Goal: Task Accomplishment & Management: Use online tool/utility

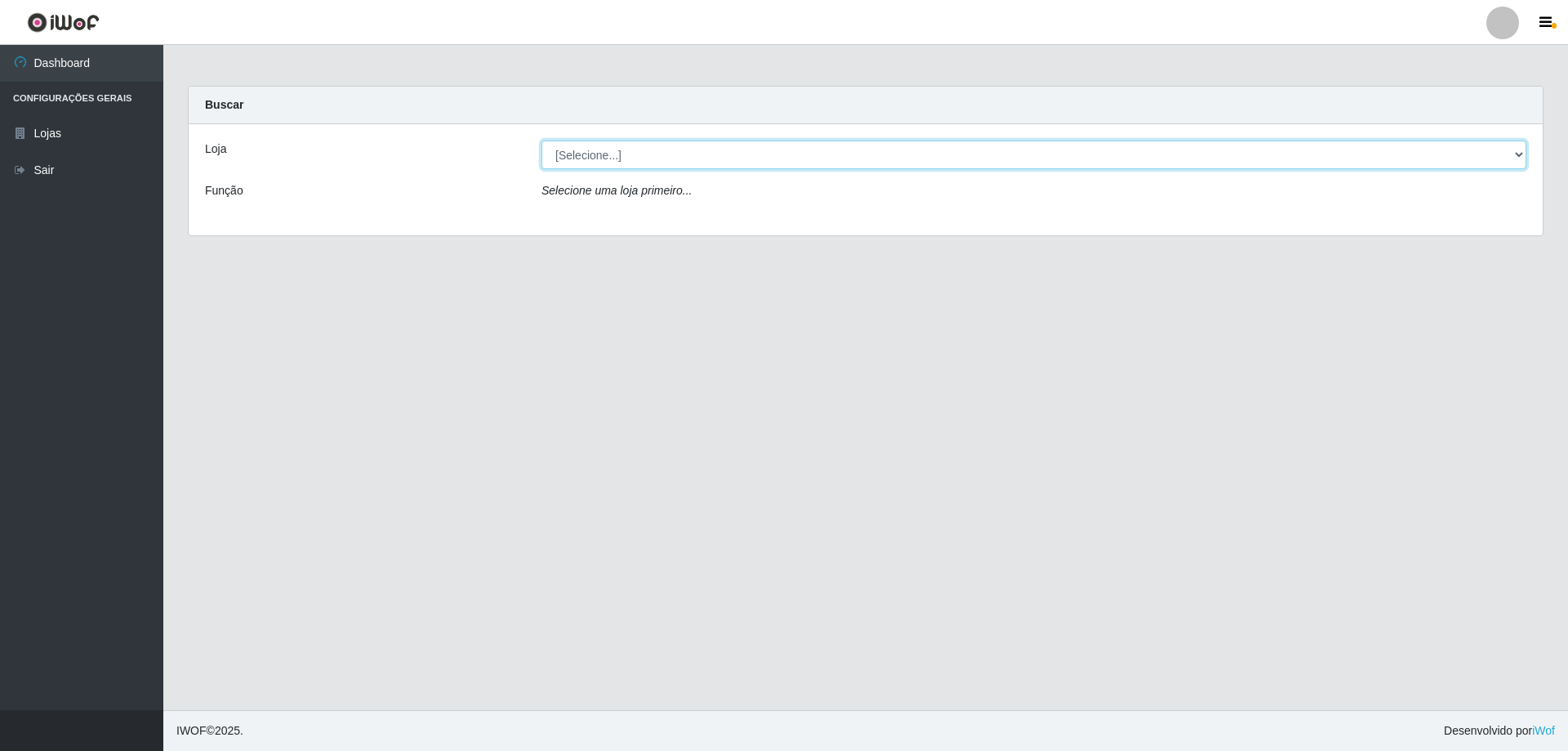
drag, startPoint x: 625, startPoint y: 167, endPoint x: 632, endPoint y: 160, distance: 9.9
click at [625, 167] on select "[Selecione...] Atacado Vem - [STREET_ADDRESS]" at bounding box center [1034, 154] width 985 height 28
select select "461"
click at [542, 141] on select "[Selecione...] Atacado Vem - [STREET_ADDRESS]" at bounding box center [1034, 154] width 985 height 28
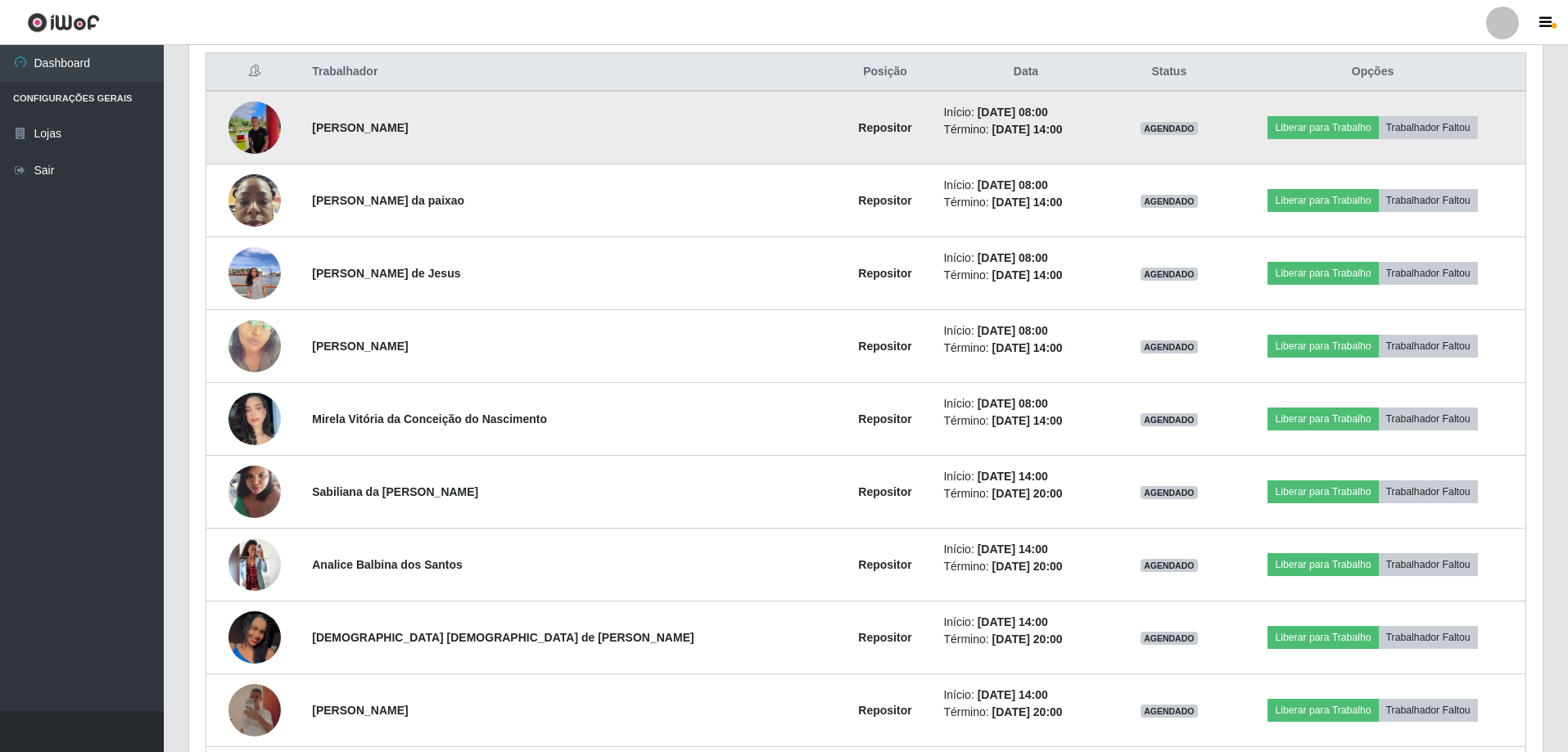
scroll to position [655, 0]
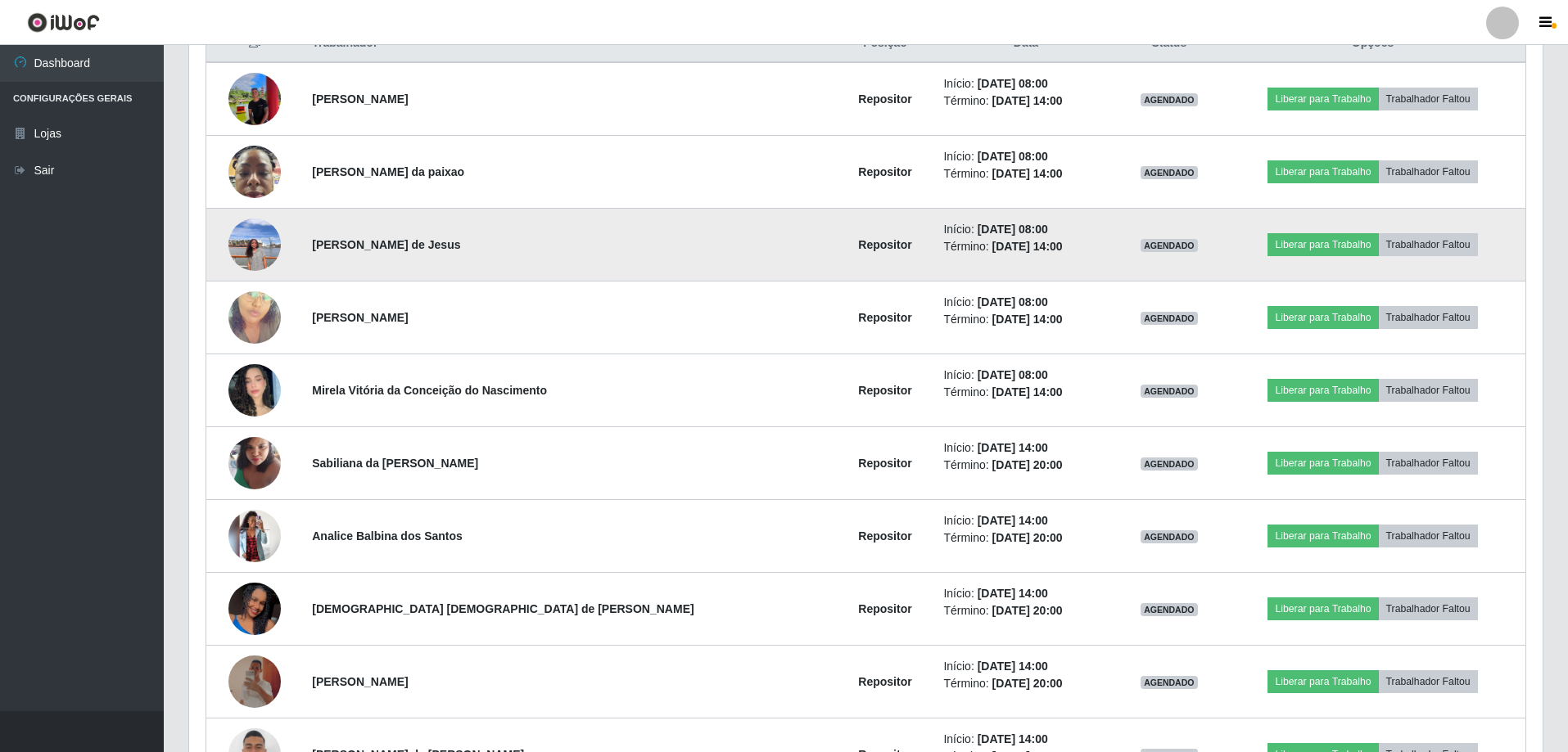
click at [275, 253] on img at bounding box center [255, 244] width 53 height 70
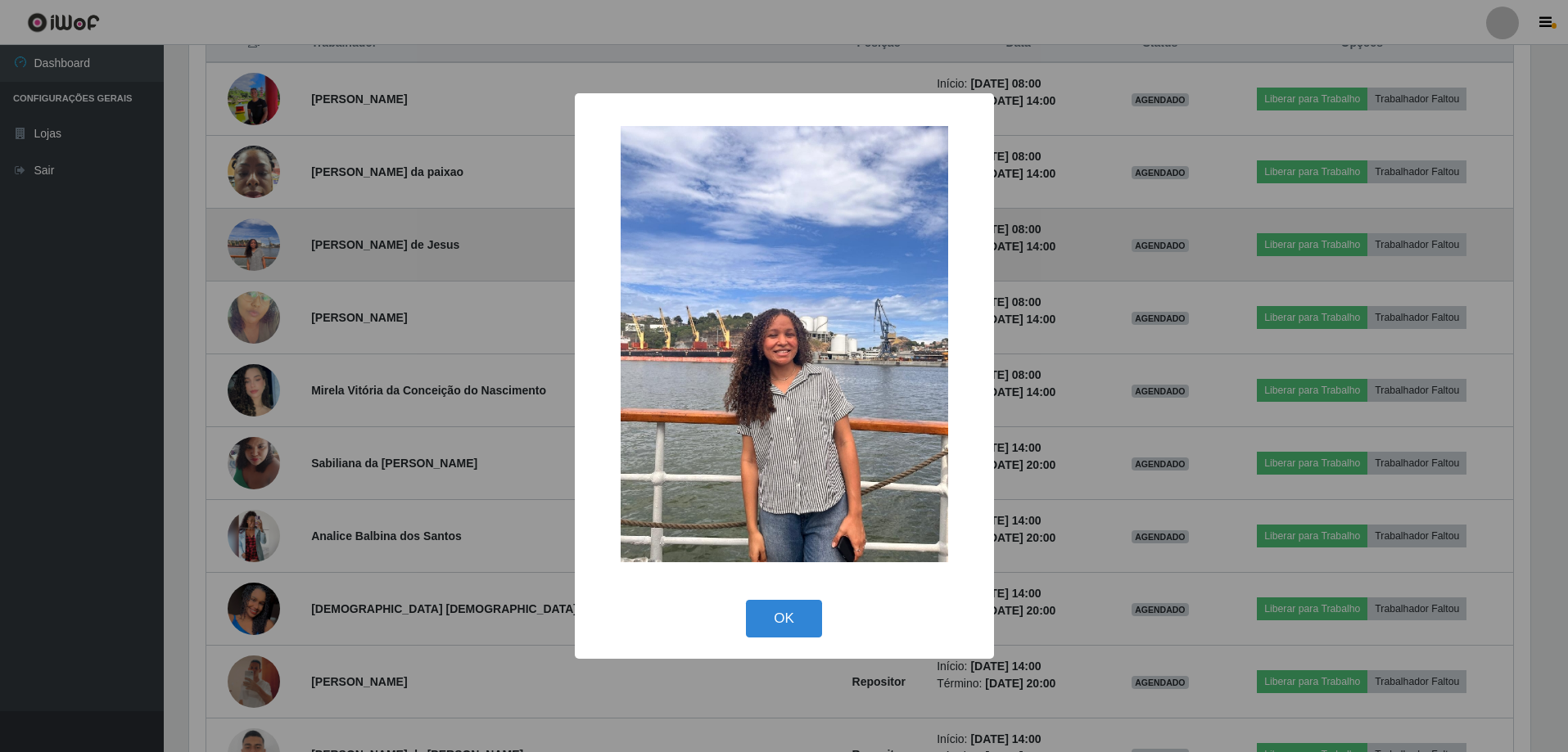
scroll to position [340, 1345]
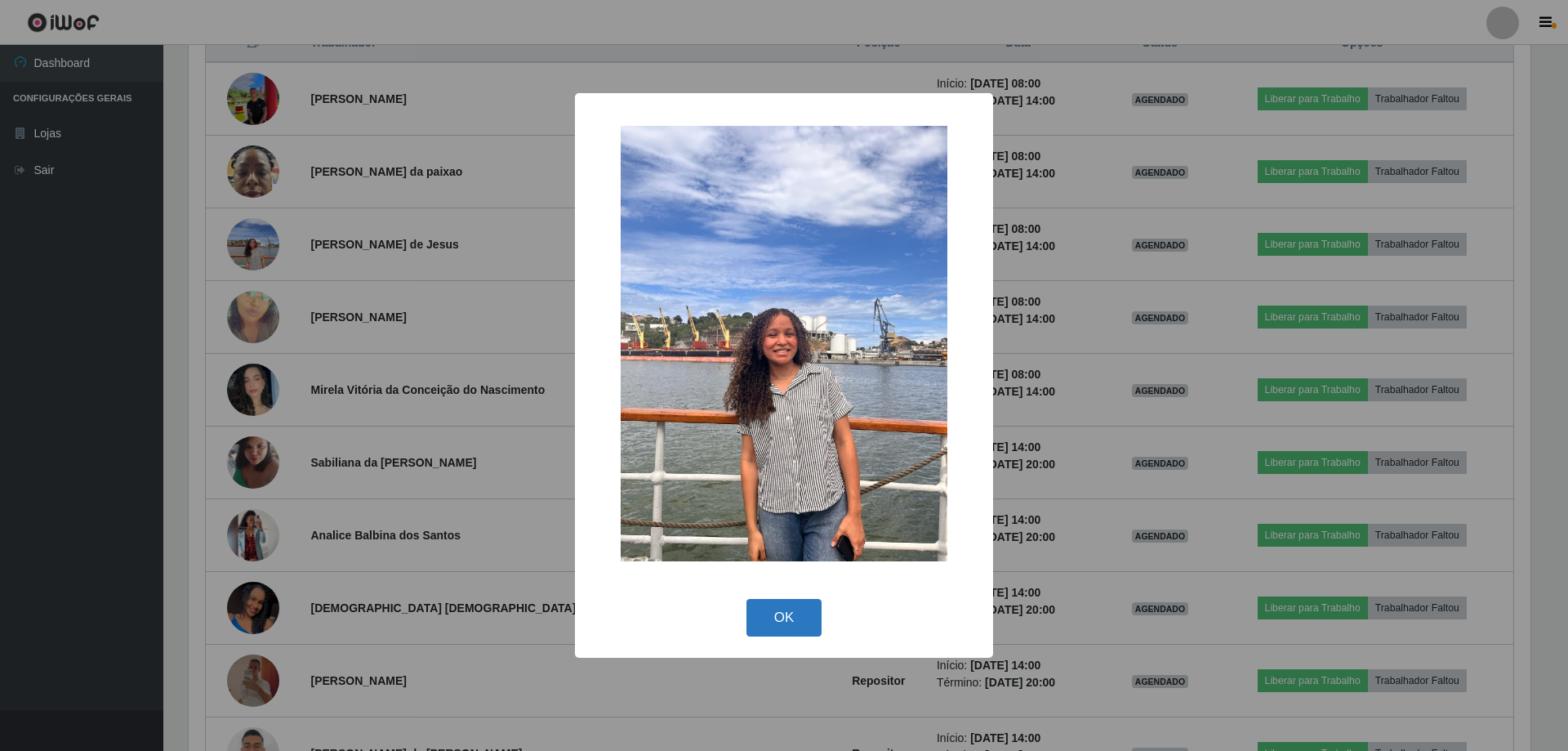
click at [757, 604] on button "OK" at bounding box center [784, 619] width 76 height 39
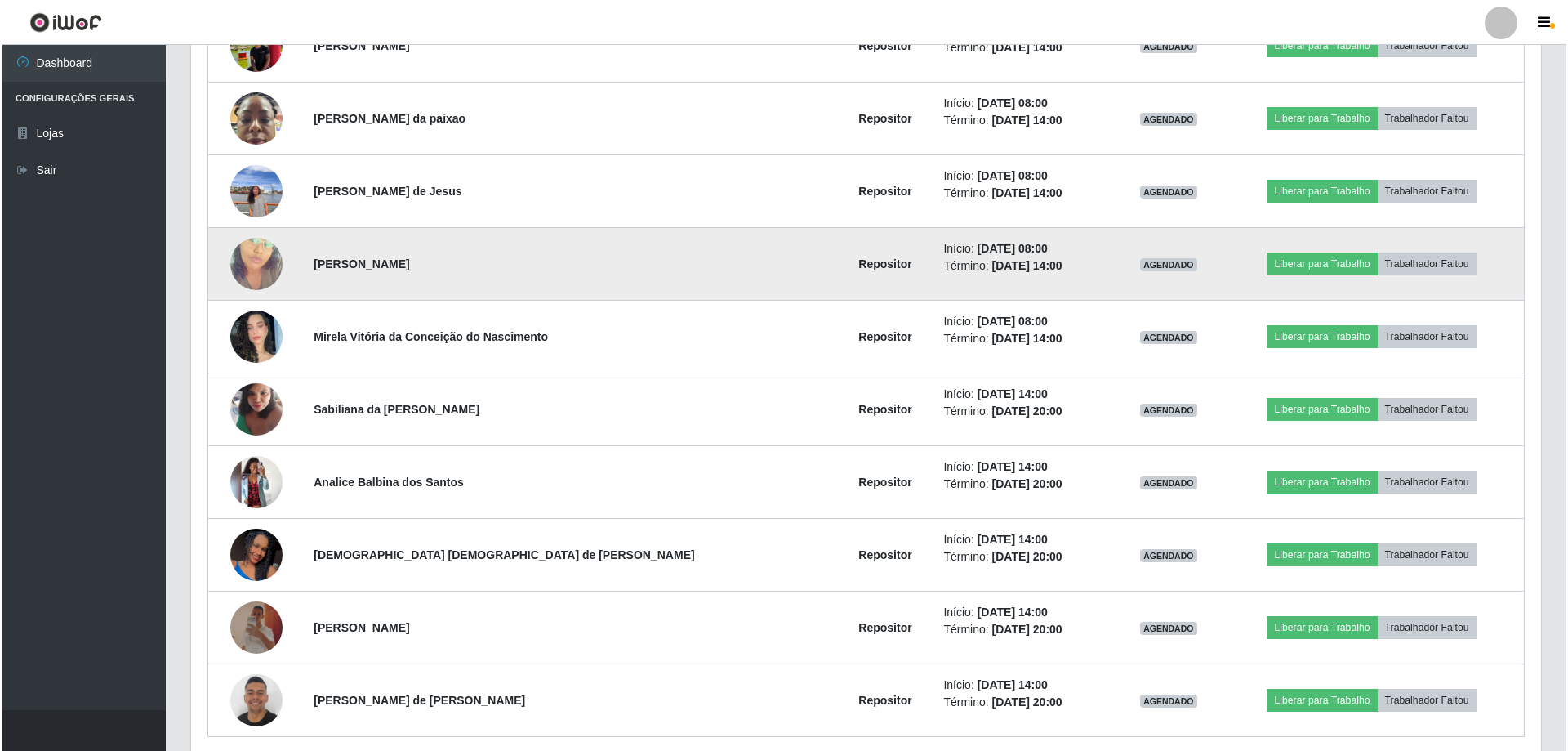
scroll to position [735, 0]
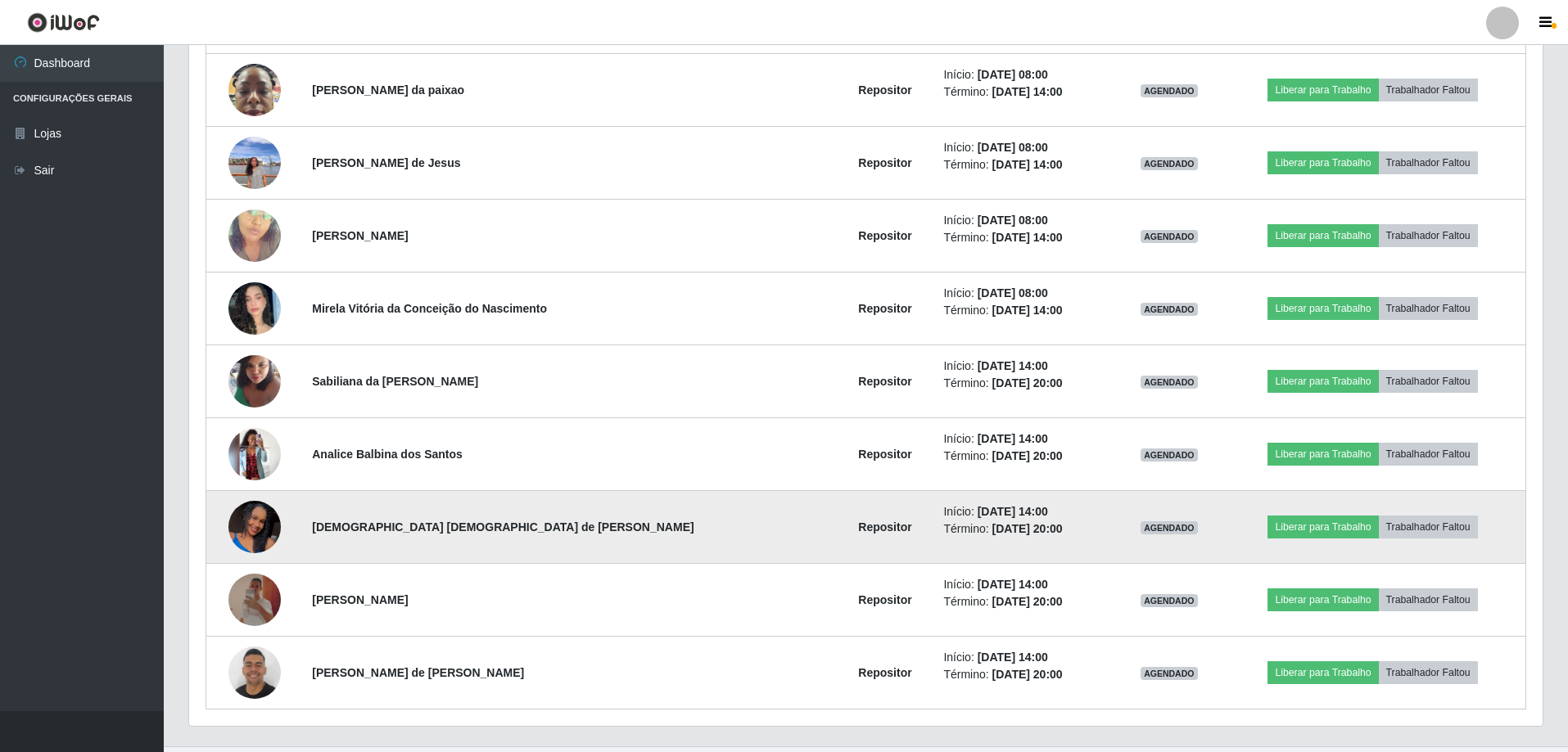
click at [250, 540] on img at bounding box center [255, 526] width 53 height 116
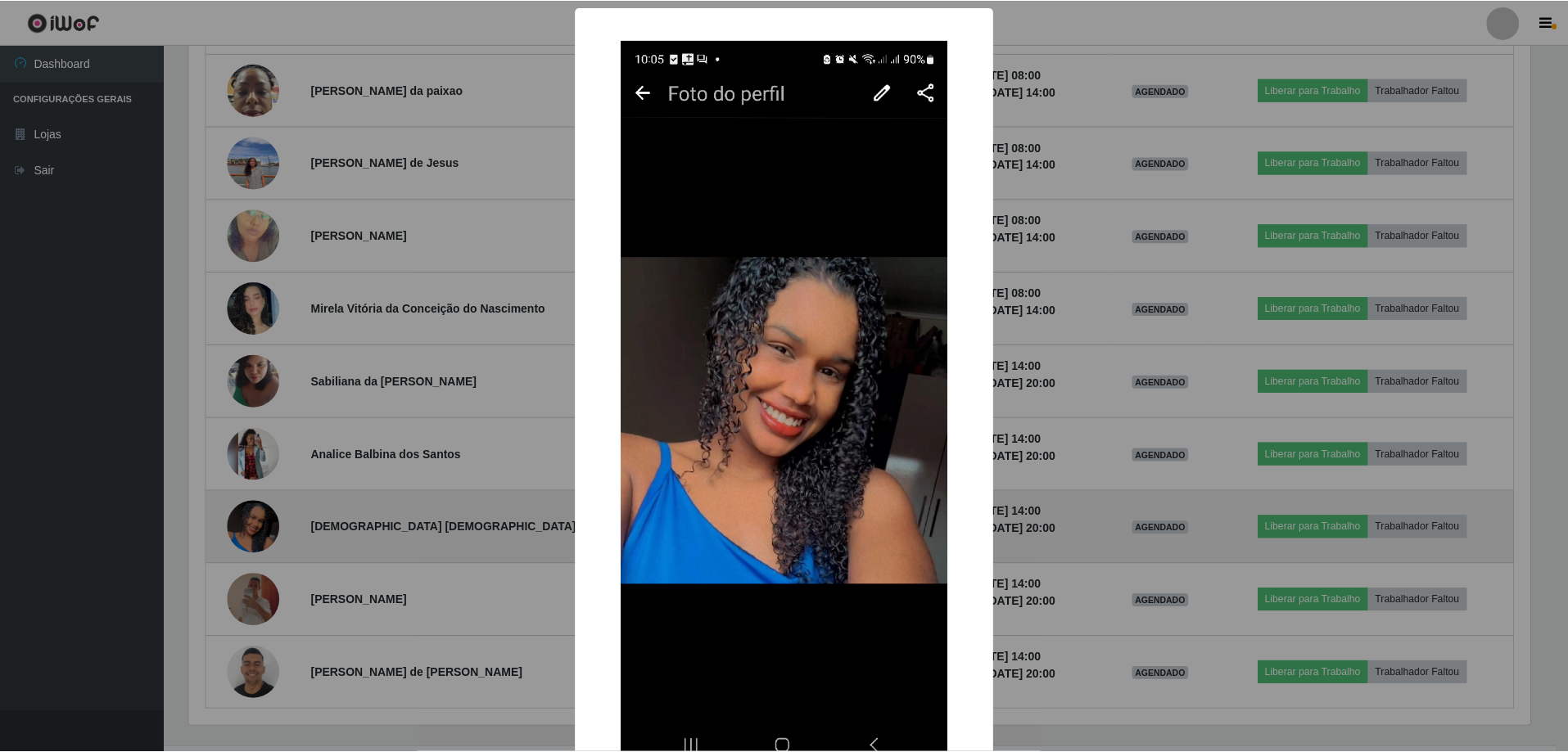
scroll to position [340, 1345]
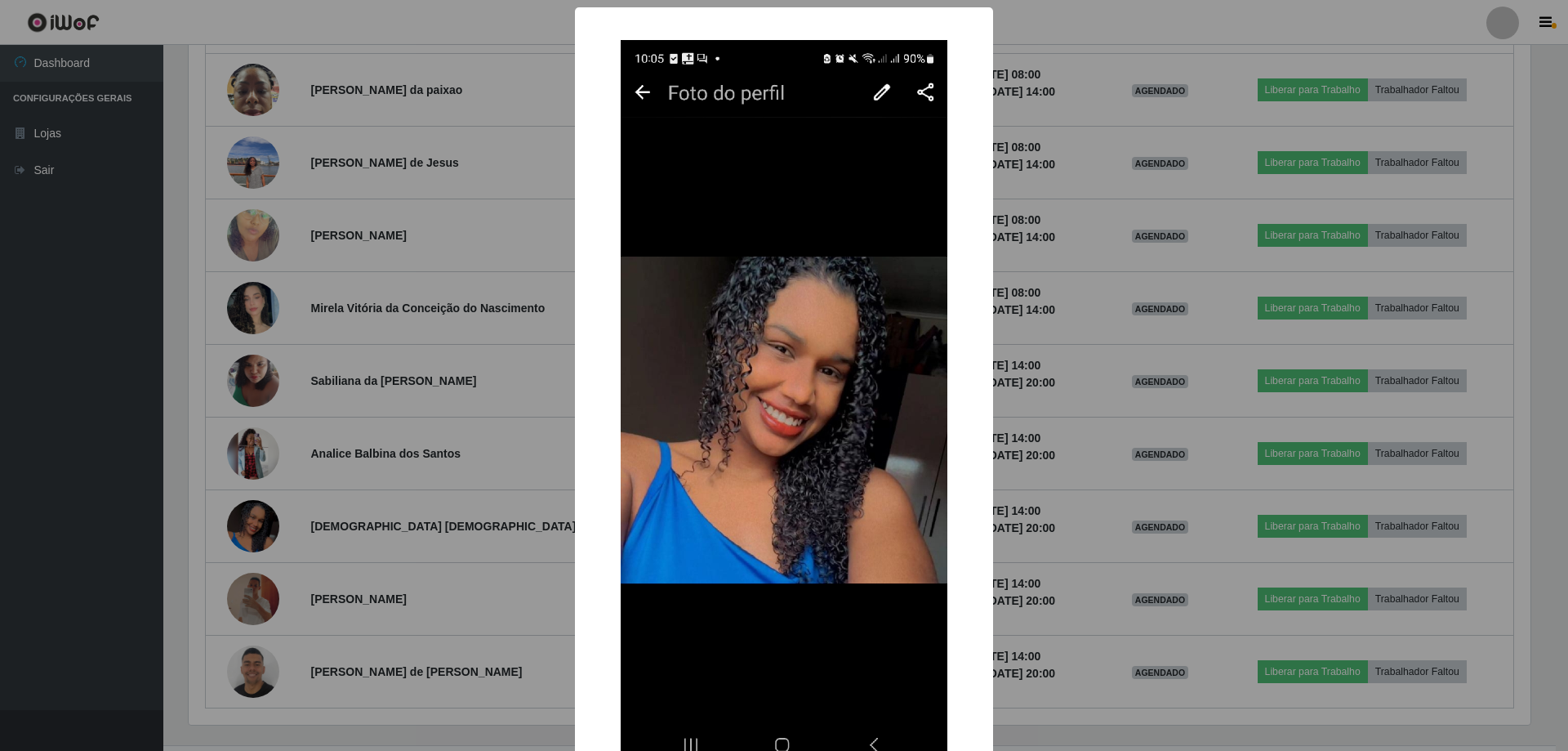
click at [1084, 375] on div "× OK Cancel" at bounding box center [784, 375] width 1568 height 751
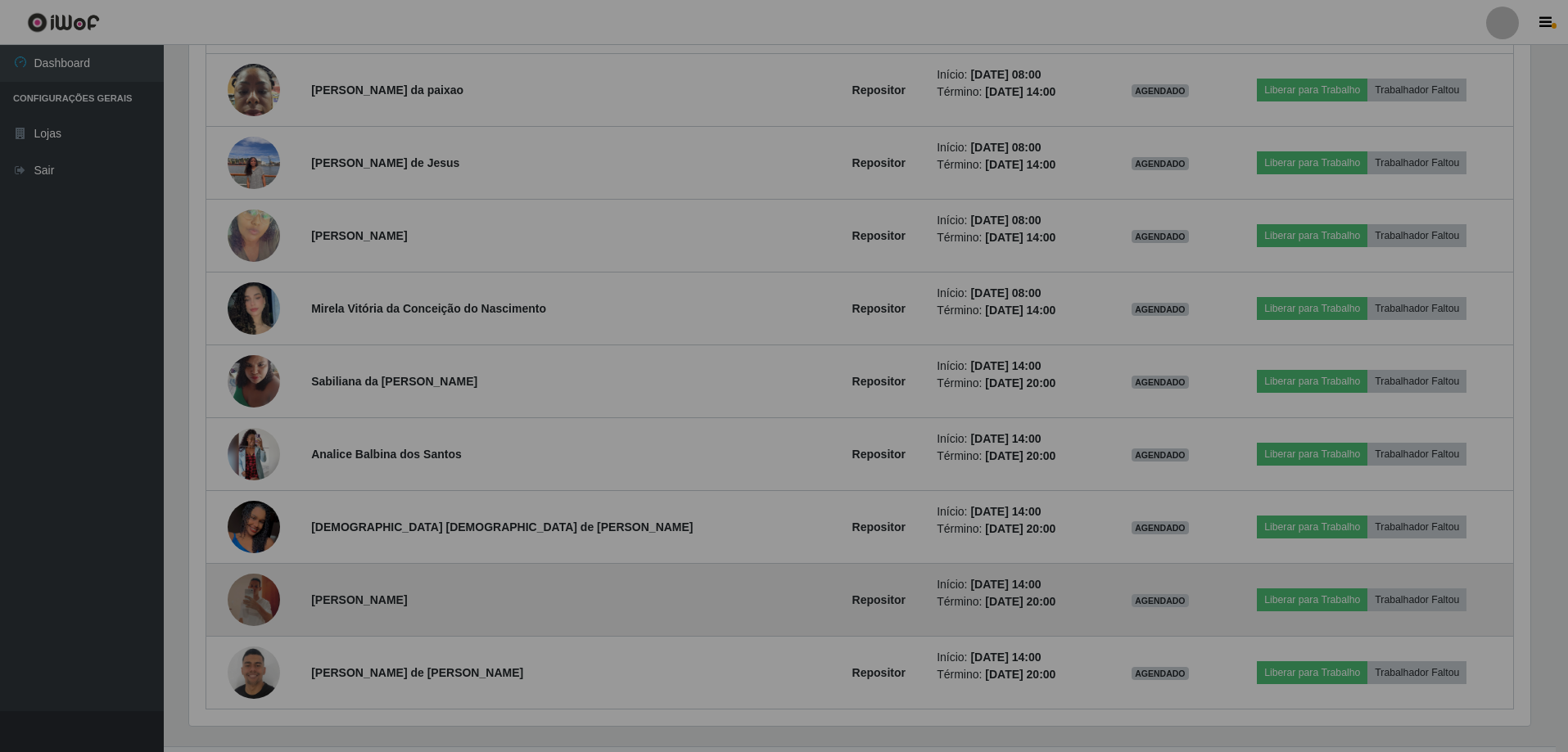
scroll to position [340, 1354]
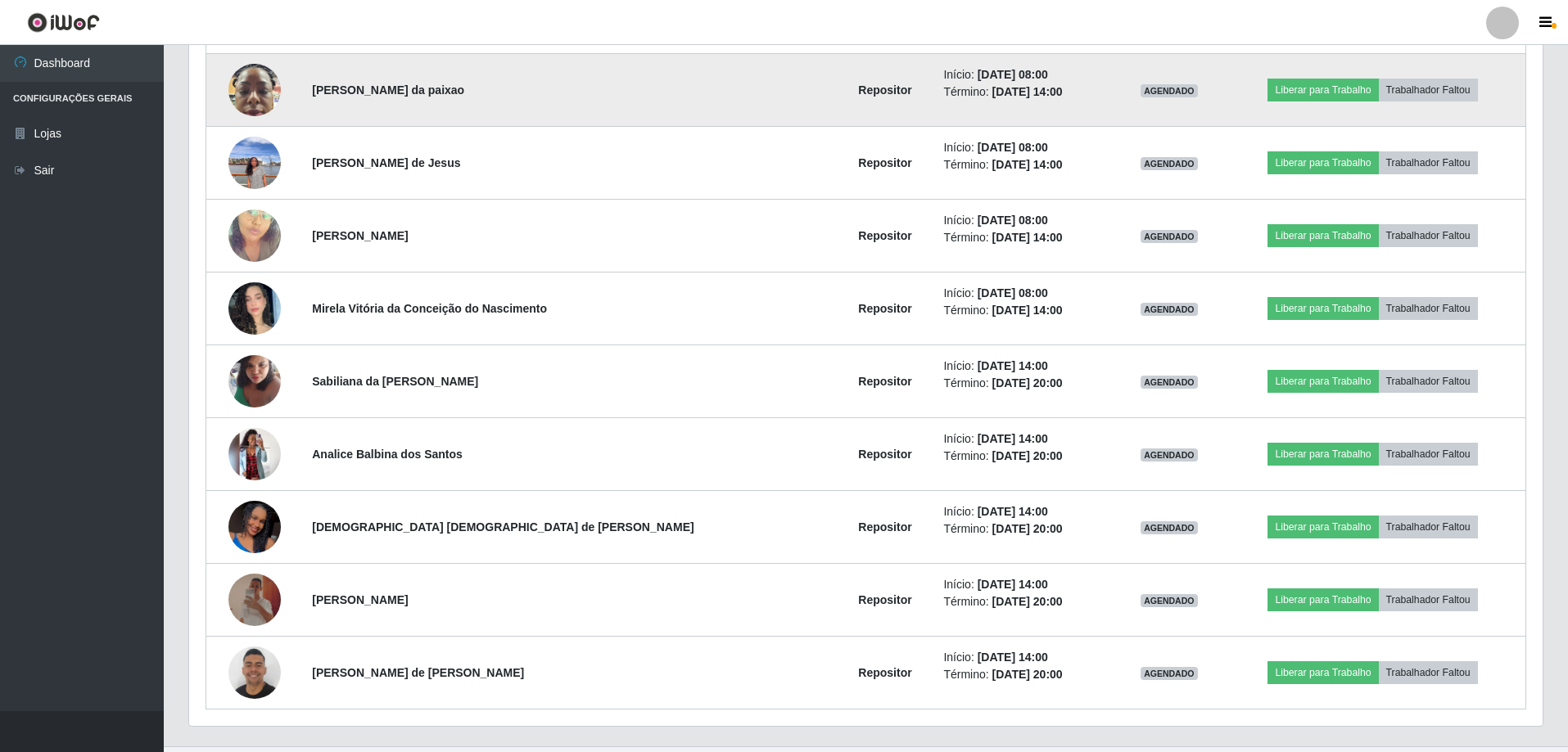
click at [250, 104] on img at bounding box center [255, 90] width 53 height 70
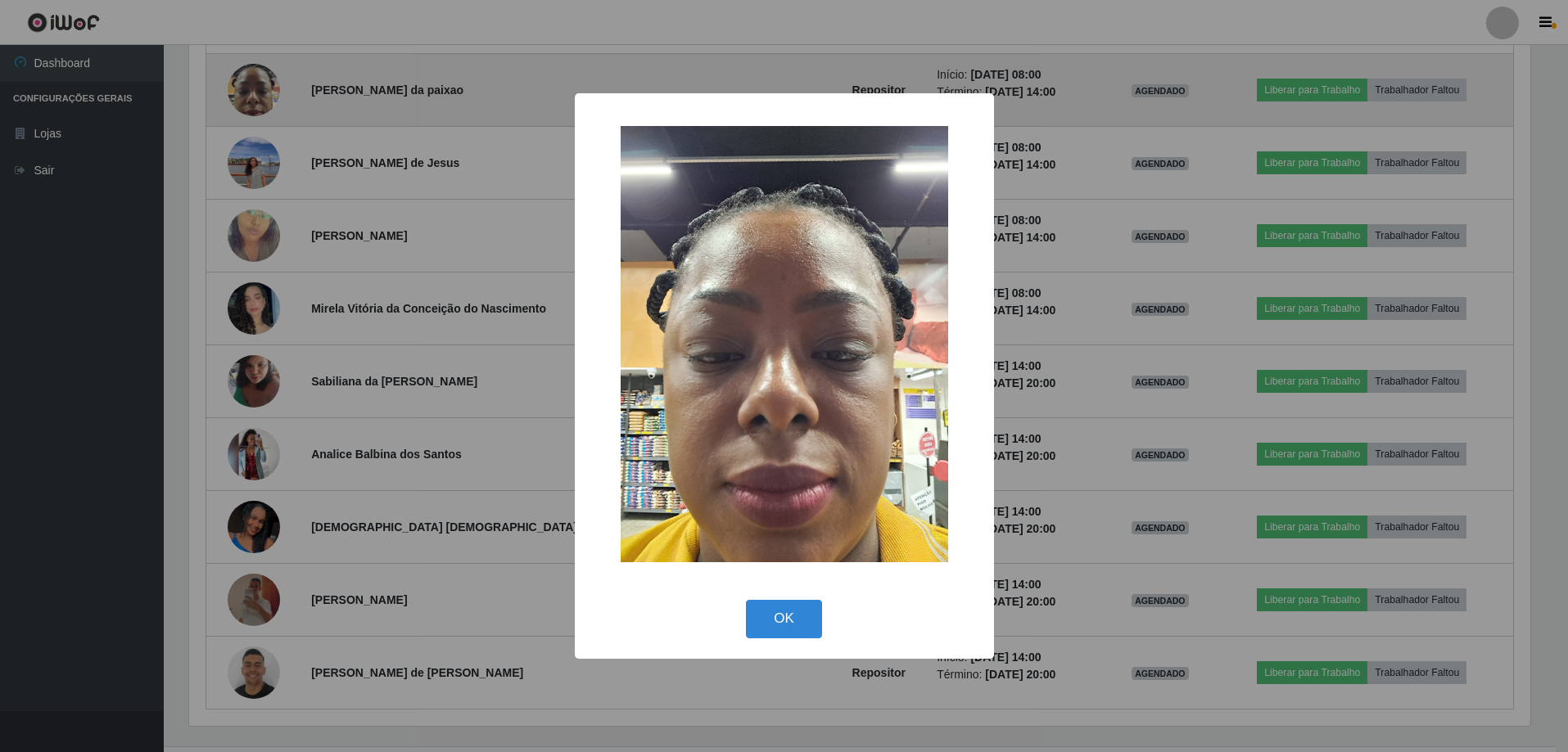
scroll to position [340, 1345]
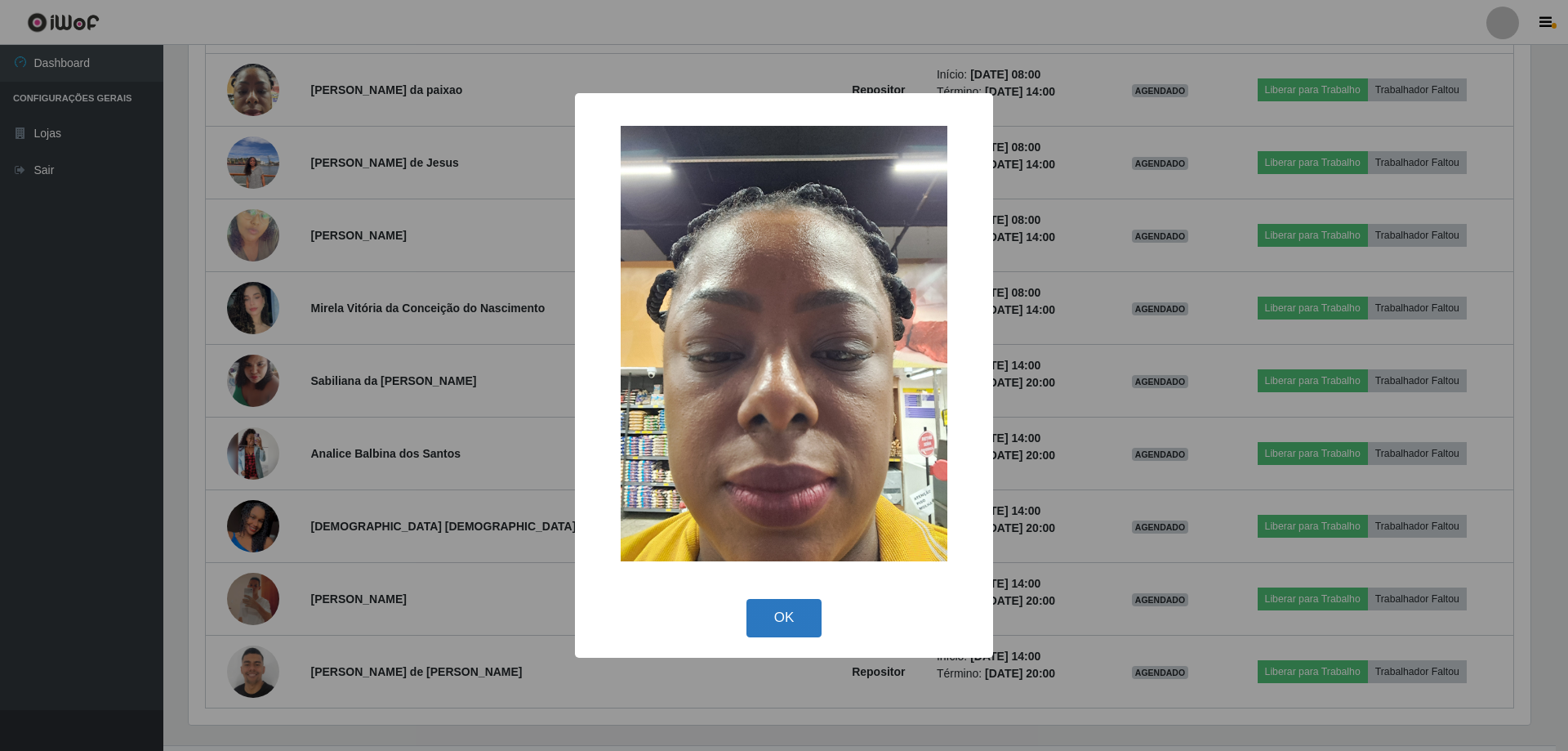
click at [798, 625] on button "OK" at bounding box center [784, 619] width 76 height 39
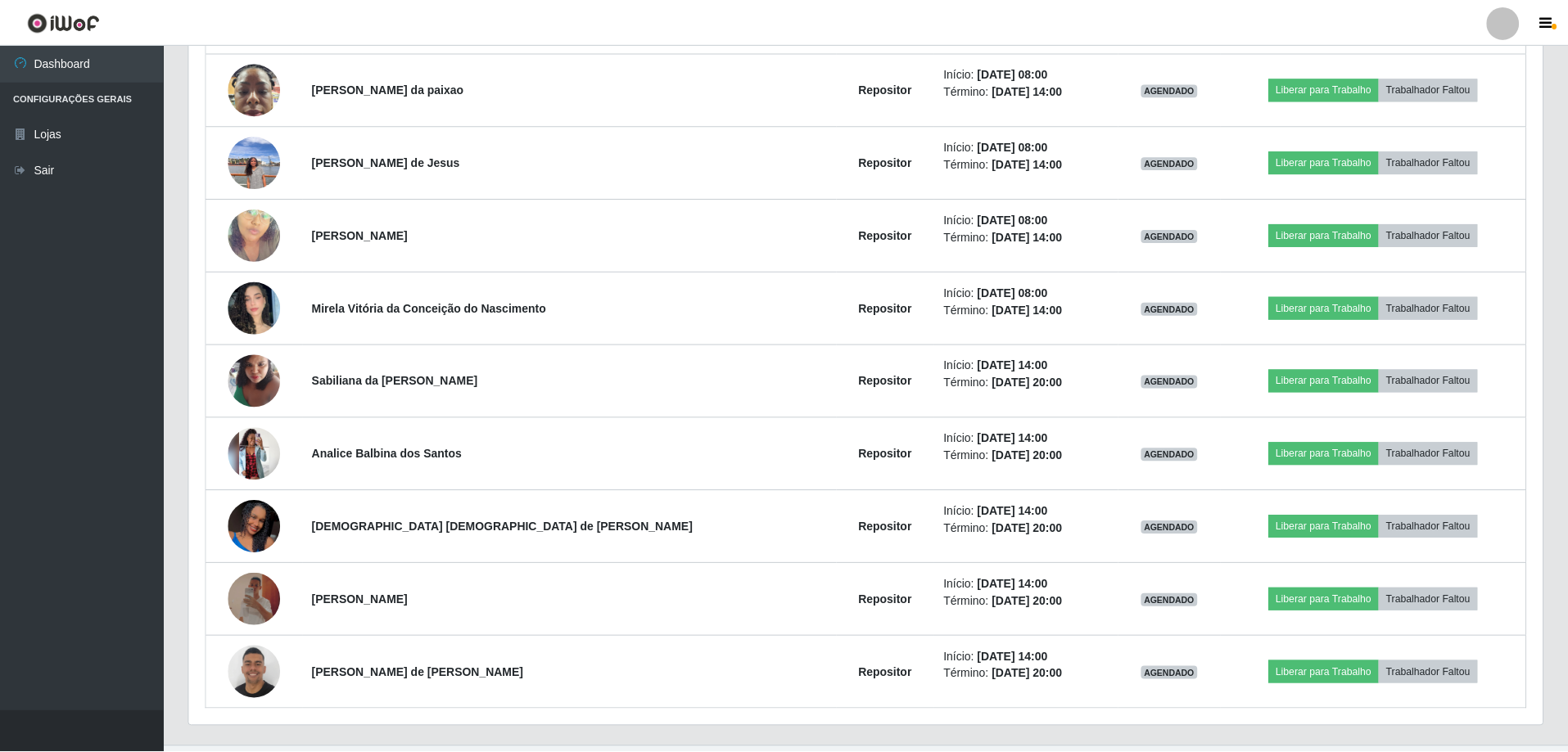
scroll to position [340, 1354]
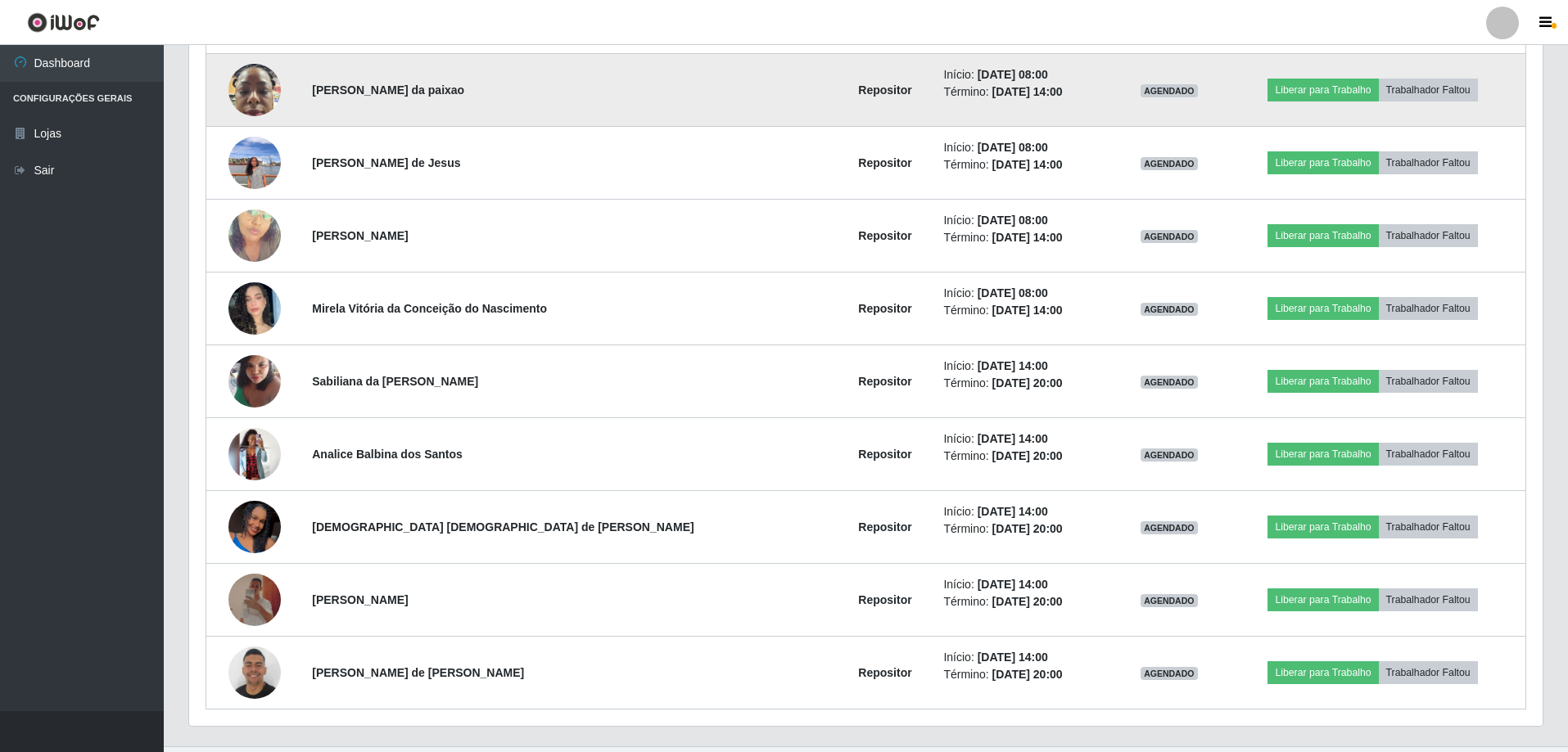
click at [262, 85] on img at bounding box center [255, 90] width 53 height 70
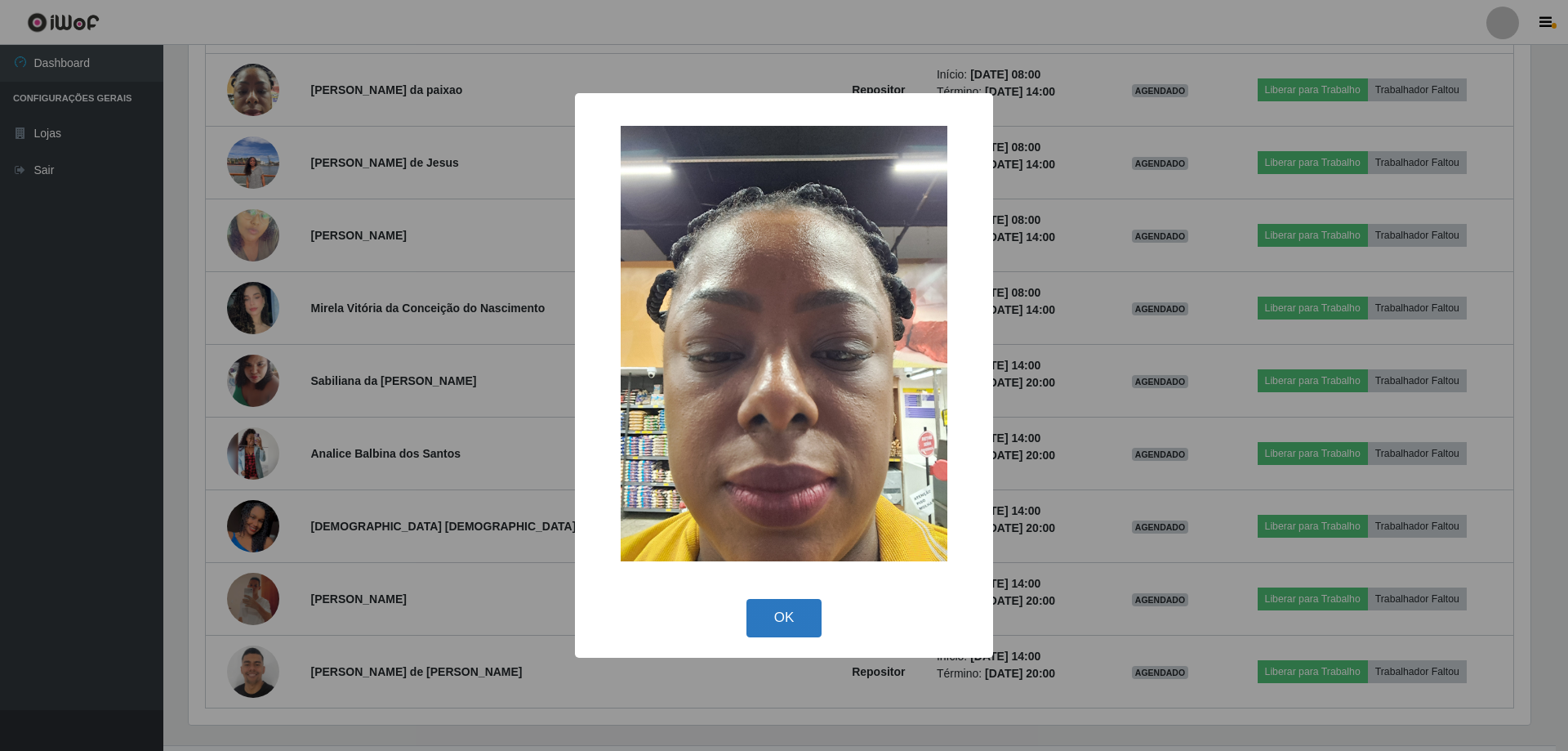
click at [764, 619] on button "OK" at bounding box center [784, 619] width 76 height 39
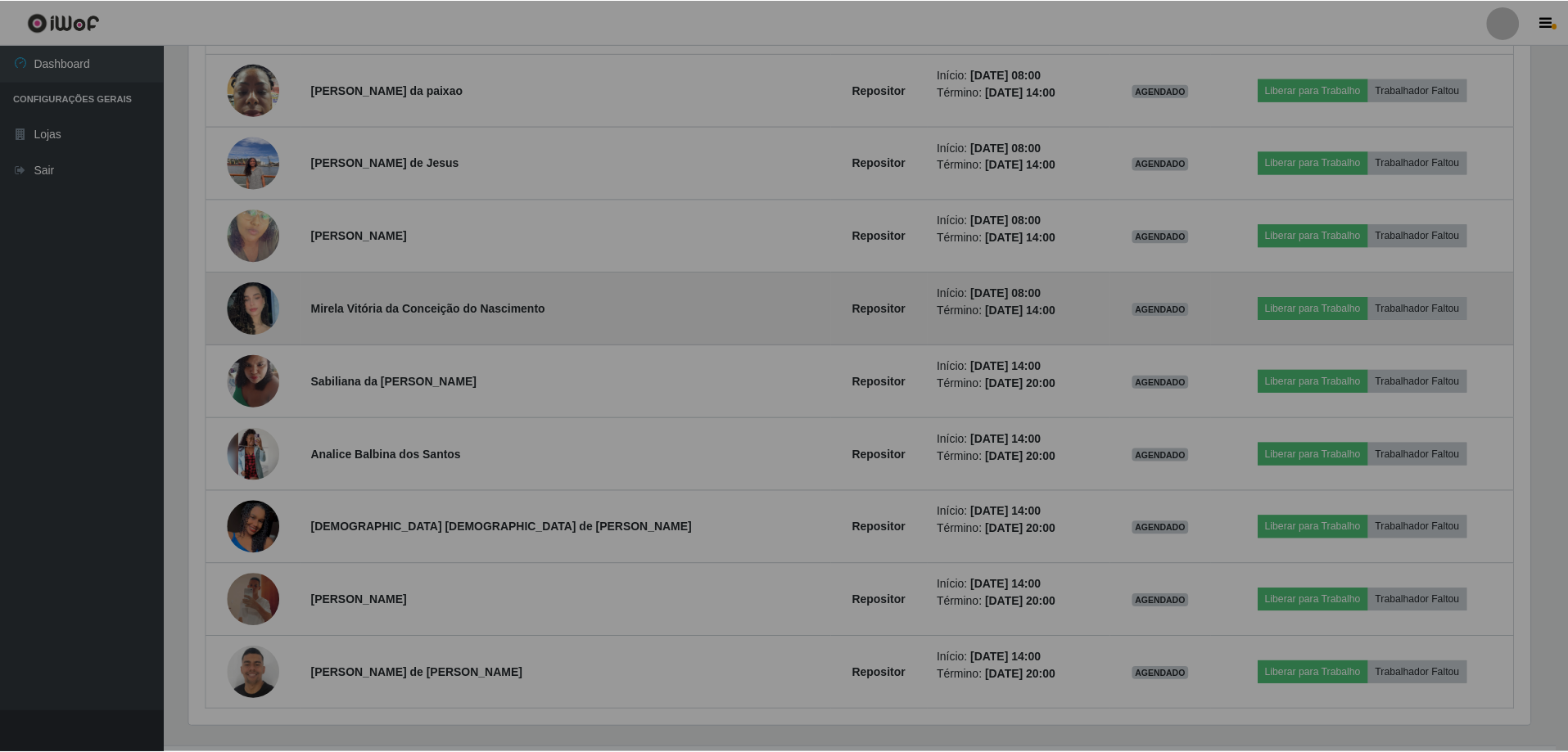
scroll to position [340, 1354]
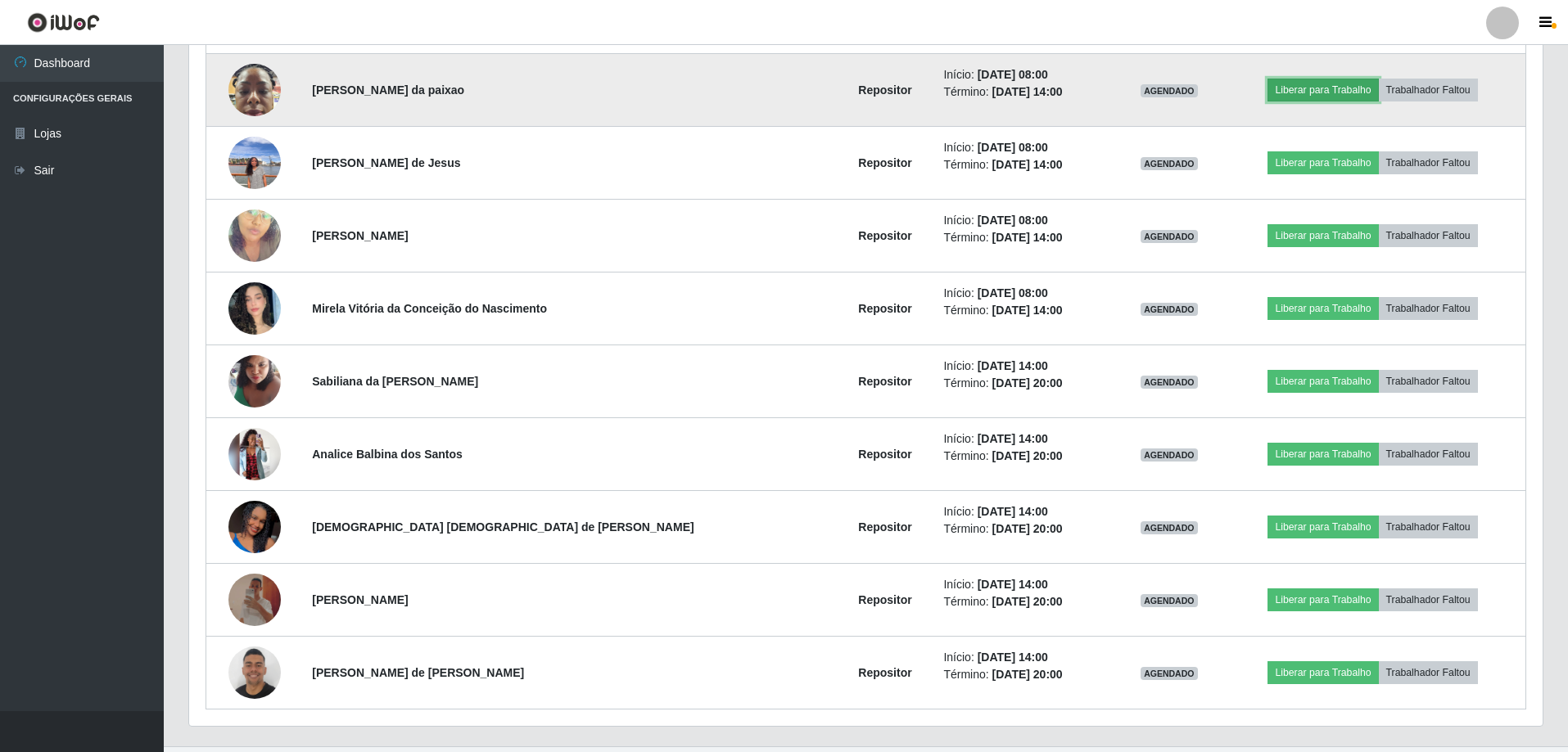
click at [1279, 96] on button "Liberar para Trabalho" at bounding box center [1323, 90] width 111 height 23
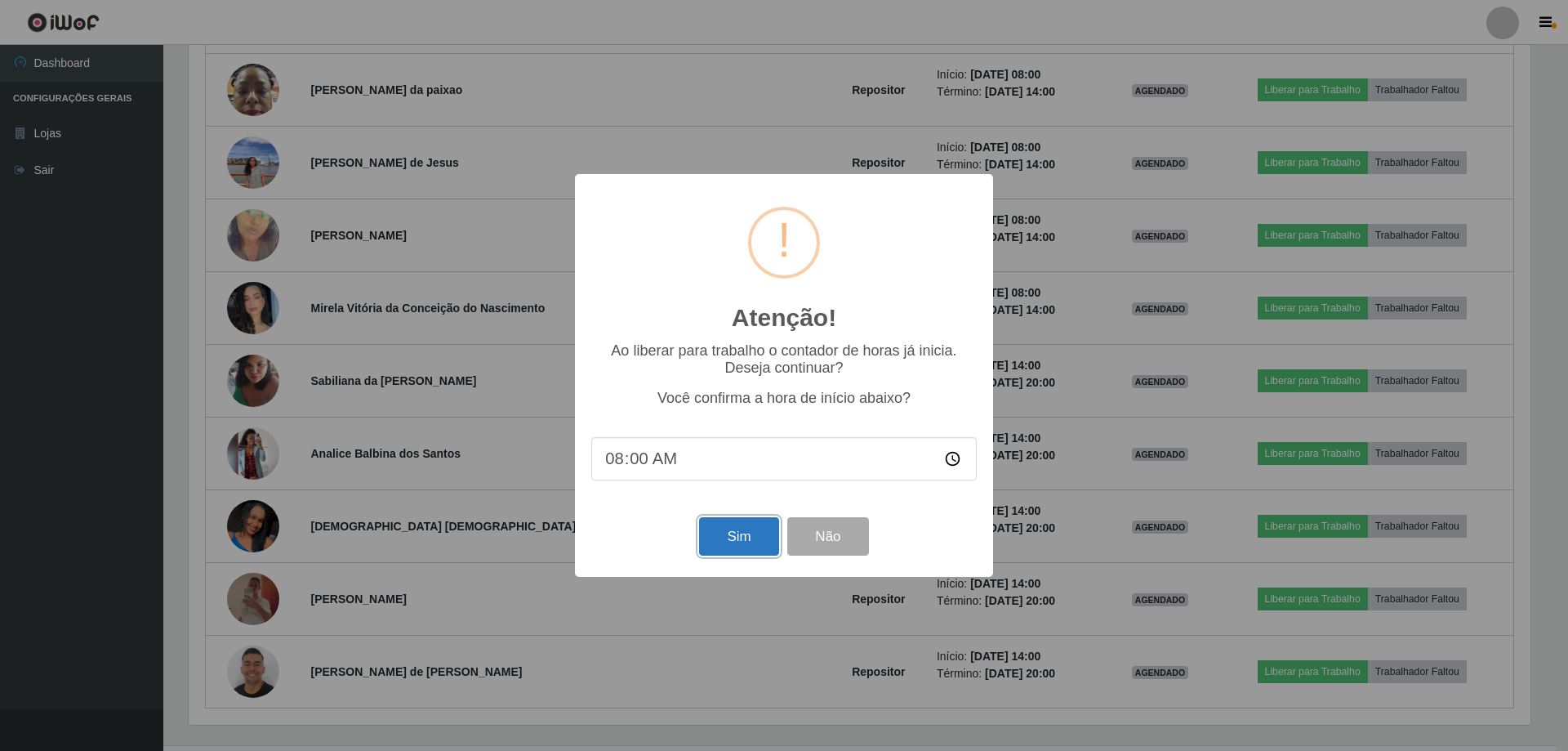
click at [722, 534] on button "Sim" at bounding box center [739, 537] width 80 height 39
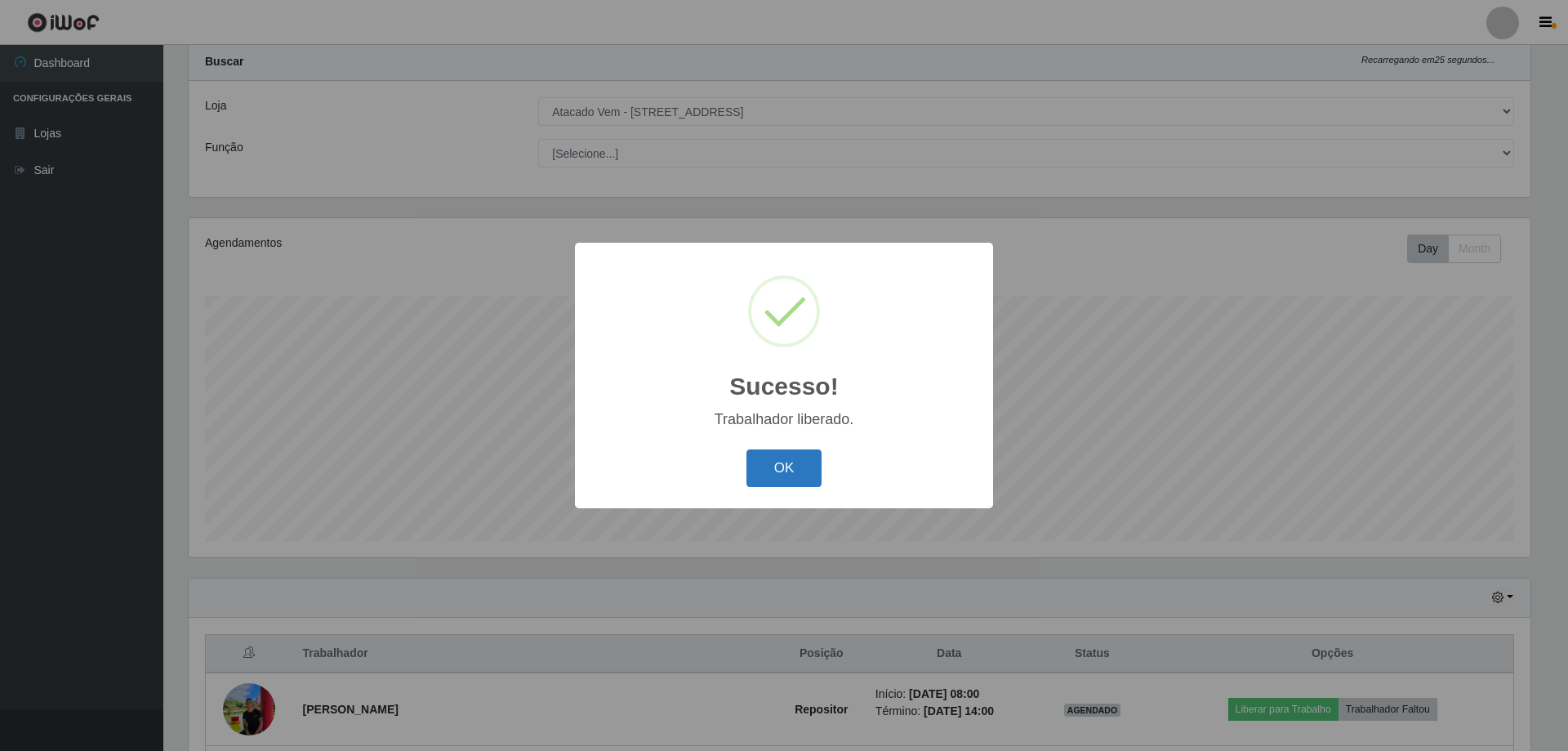
click at [797, 476] on button "OK" at bounding box center [784, 469] width 76 height 39
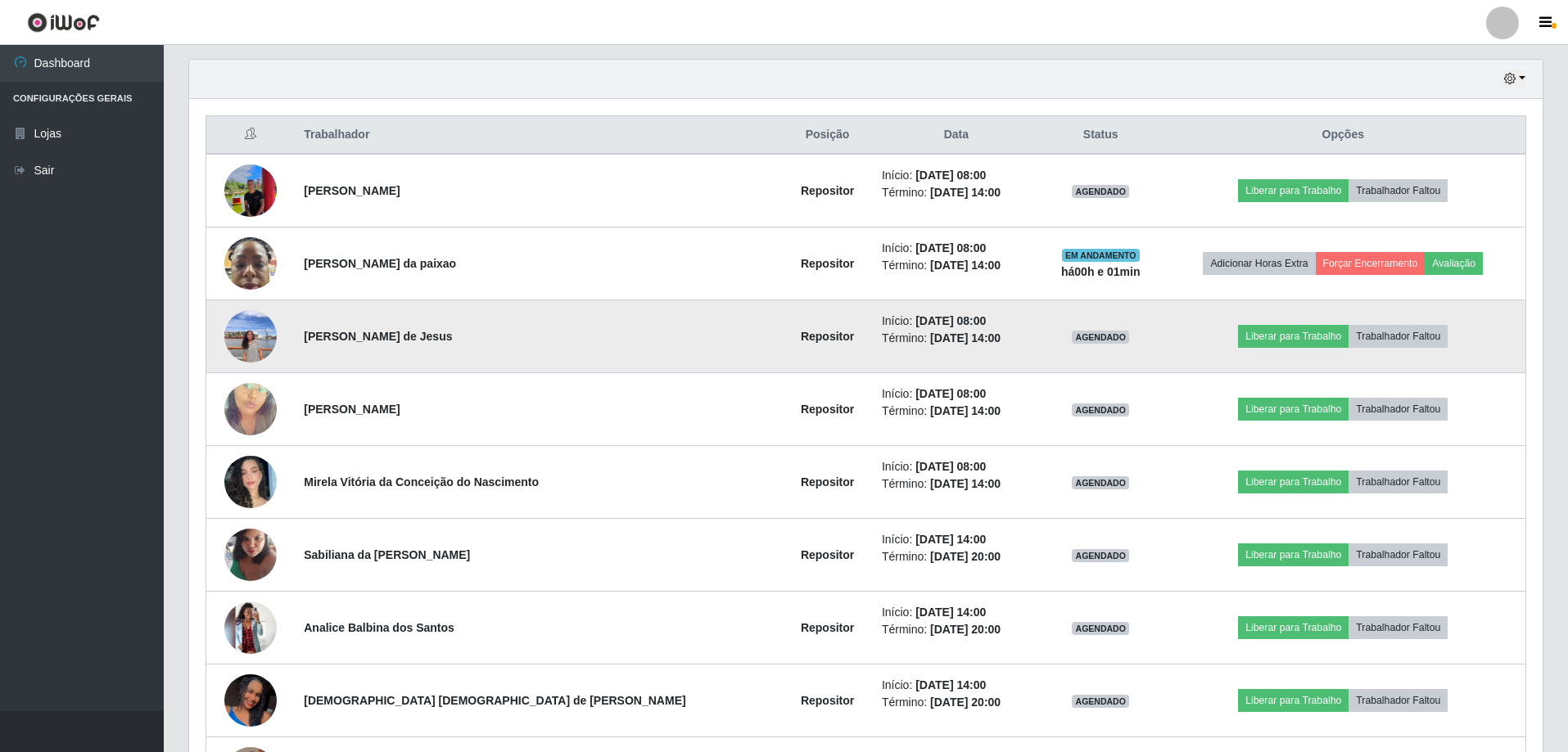
scroll to position [534, 0]
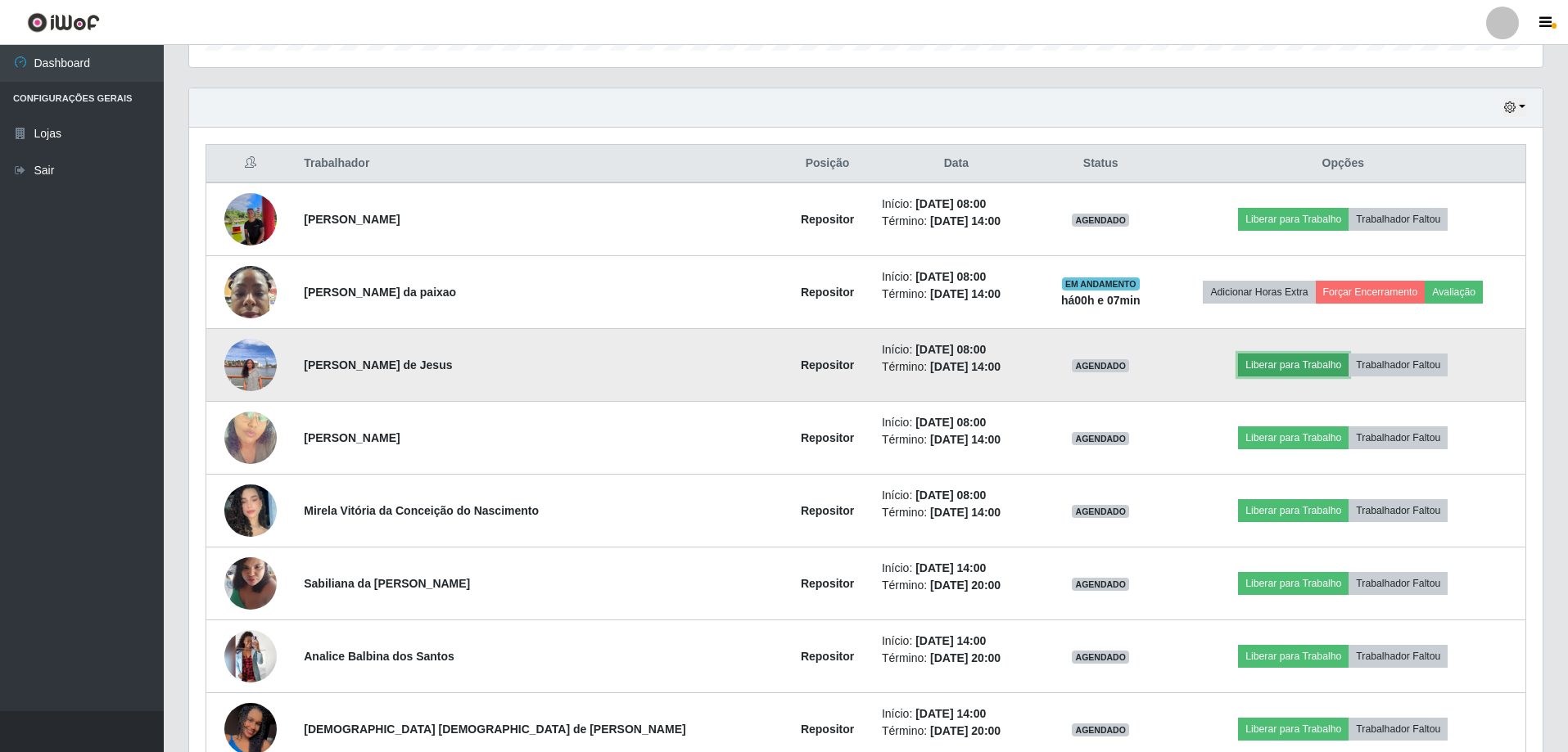
click at [1238, 359] on button "Liberar para Trabalho" at bounding box center [1294, 365] width 111 height 23
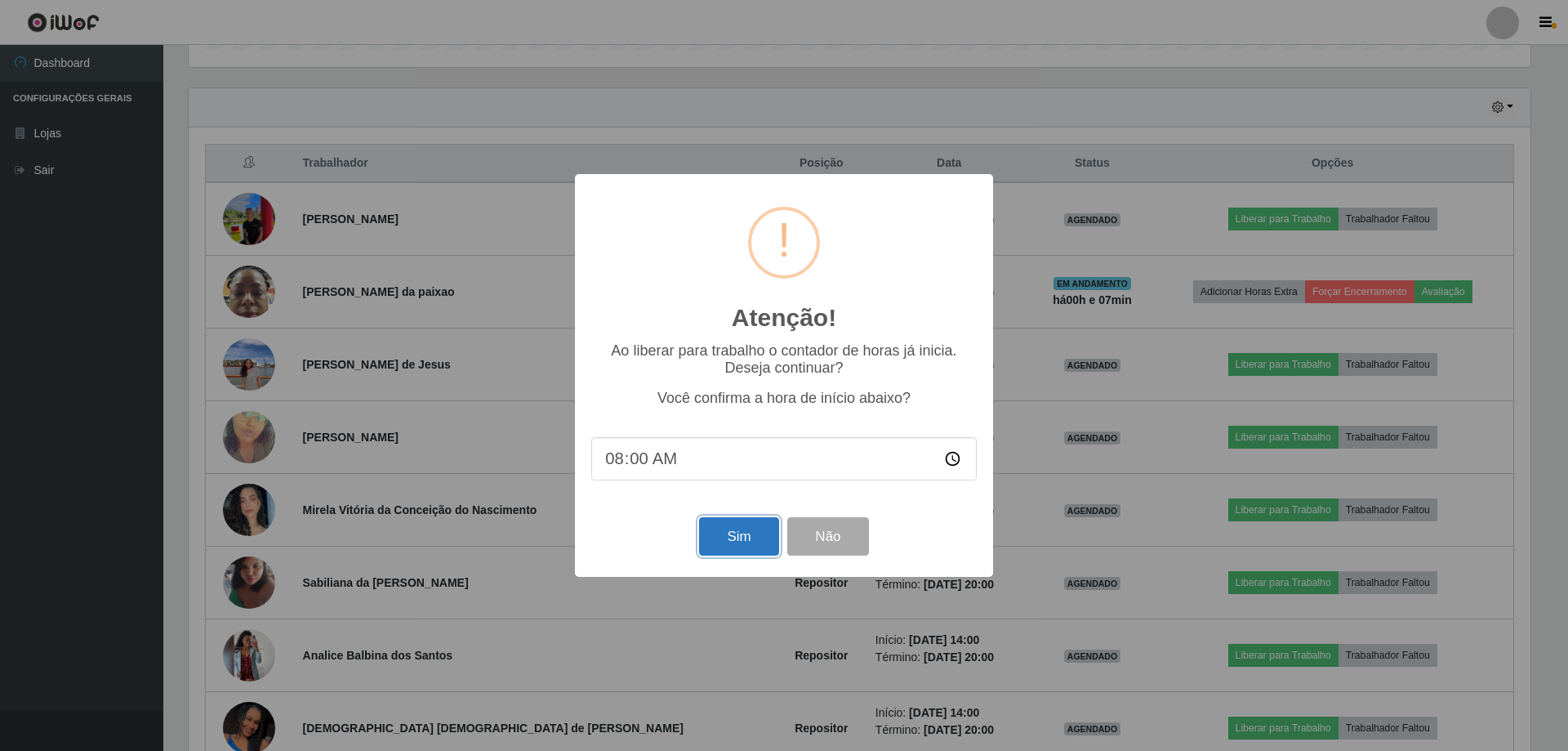
click at [712, 542] on button "Sim" at bounding box center [739, 537] width 80 height 39
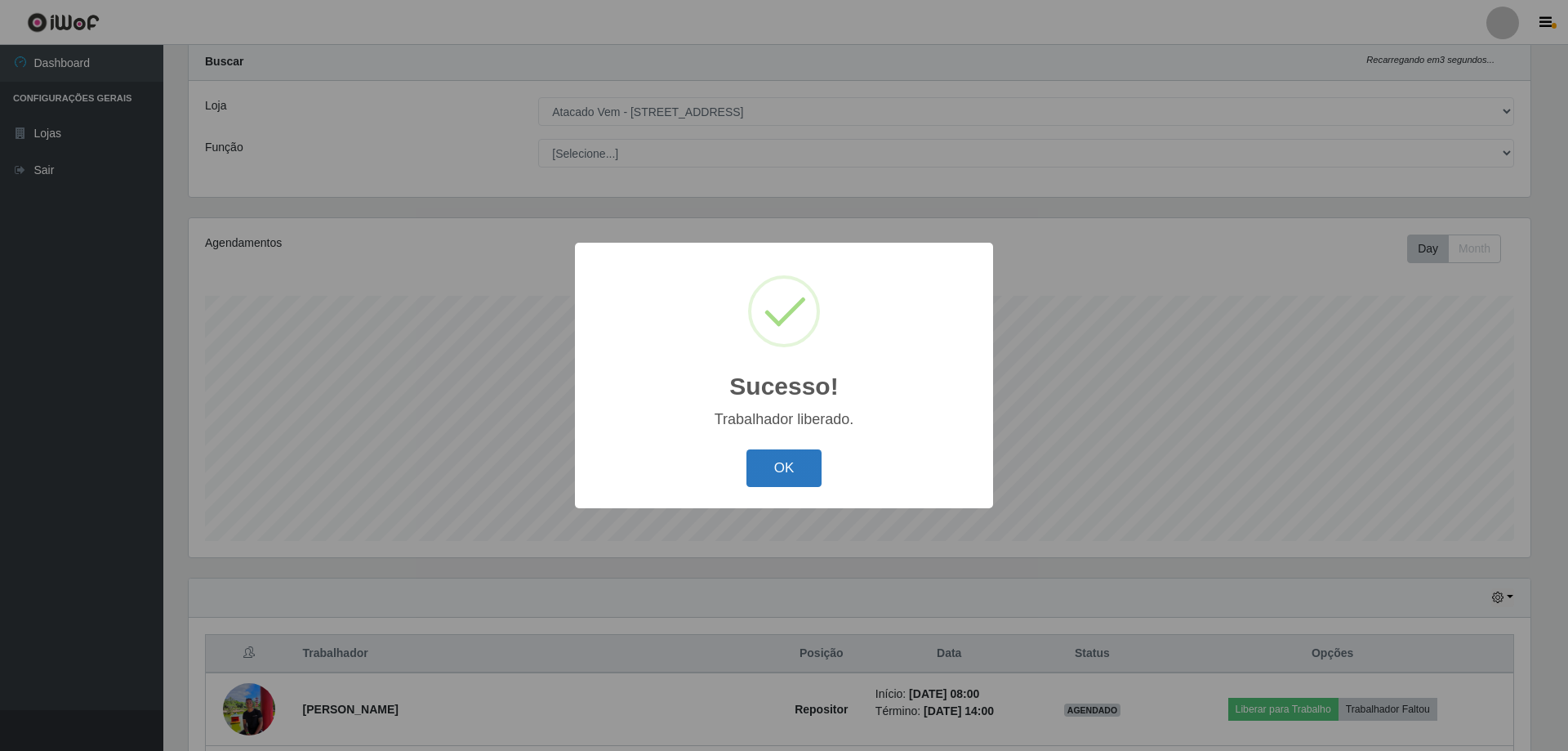
click at [768, 466] on button "OK" at bounding box center [784, 469] width 76 height 39
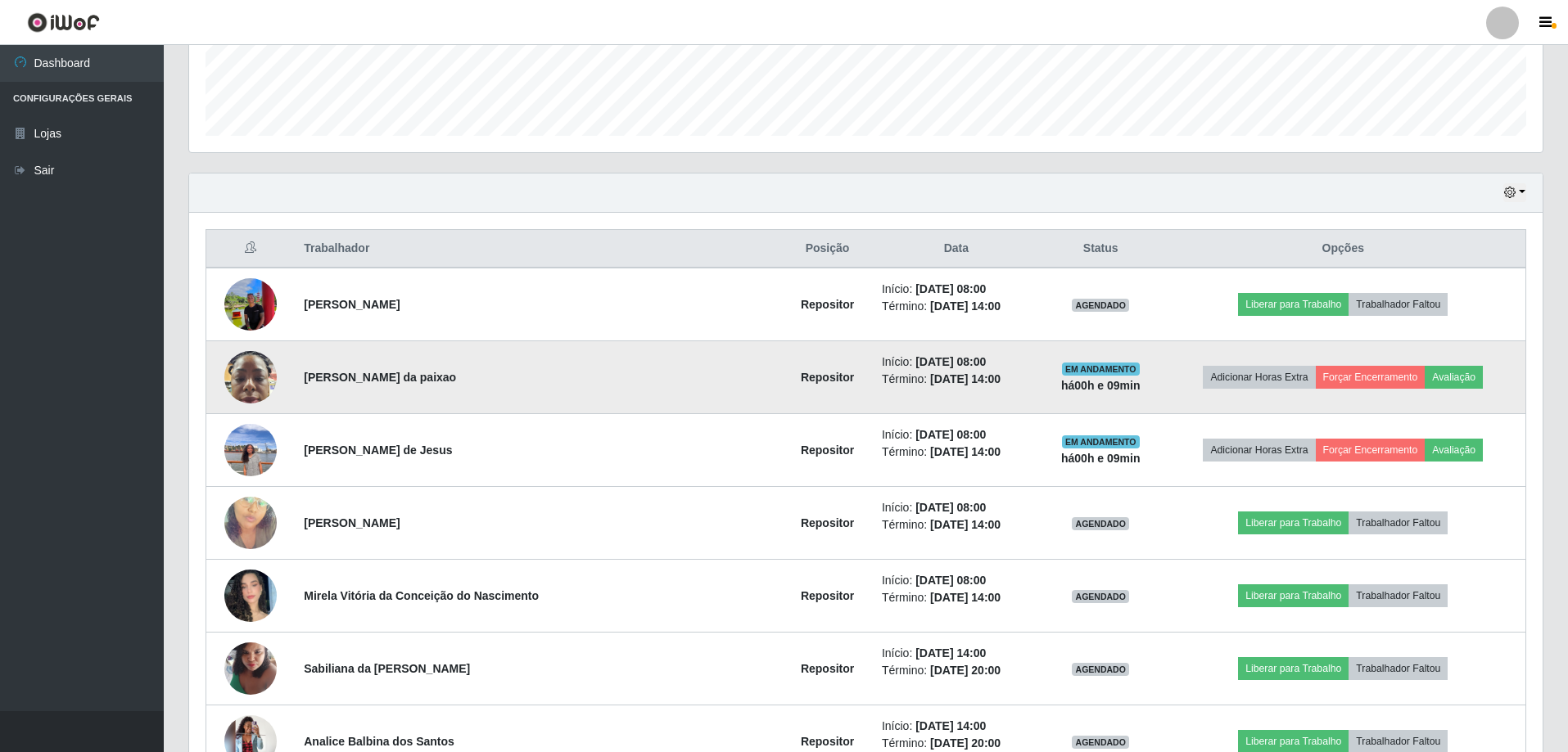
scroll to position [452, 0]
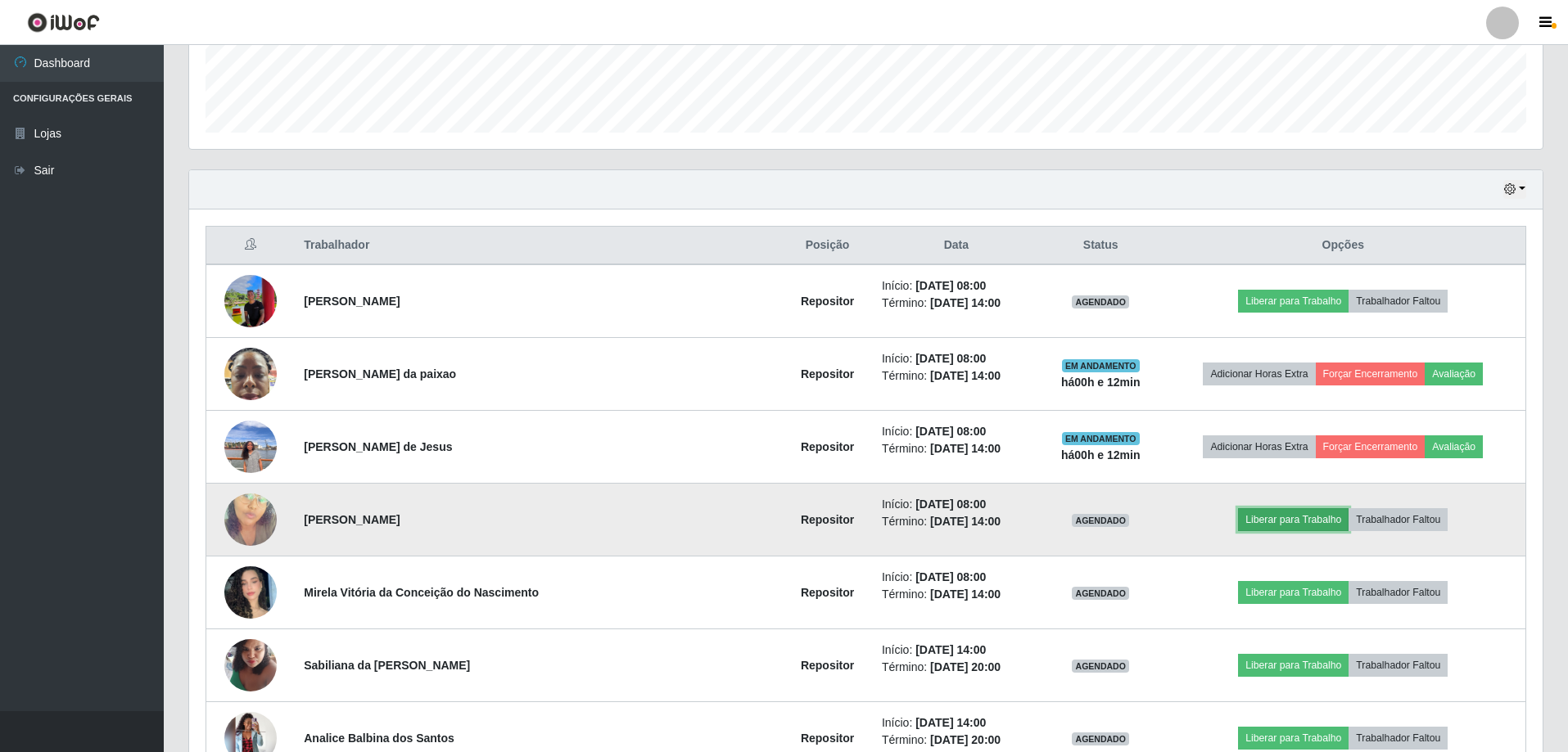
click at [1301, 515] on button "Liberar para Trabalho" at bounding box center [1294, 519] width 111 height 23
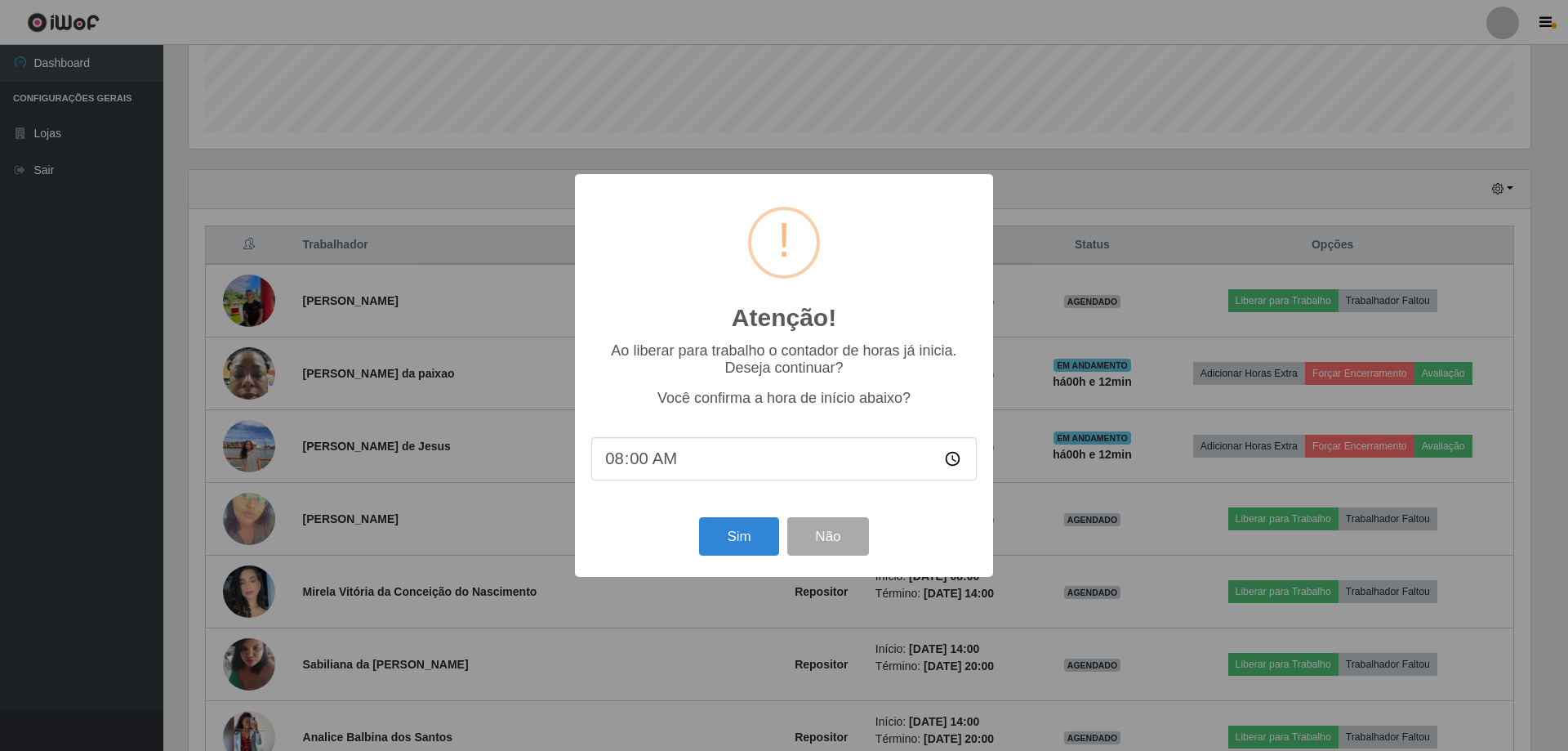
click at [638, 469] on input "08:00" at bounding box center [784, 459] width 385 height 44
type input "08:05"
type input "08:15"
click at [723, 533] on button "Sim" at bounding box center [739, 537] width 80 height 39
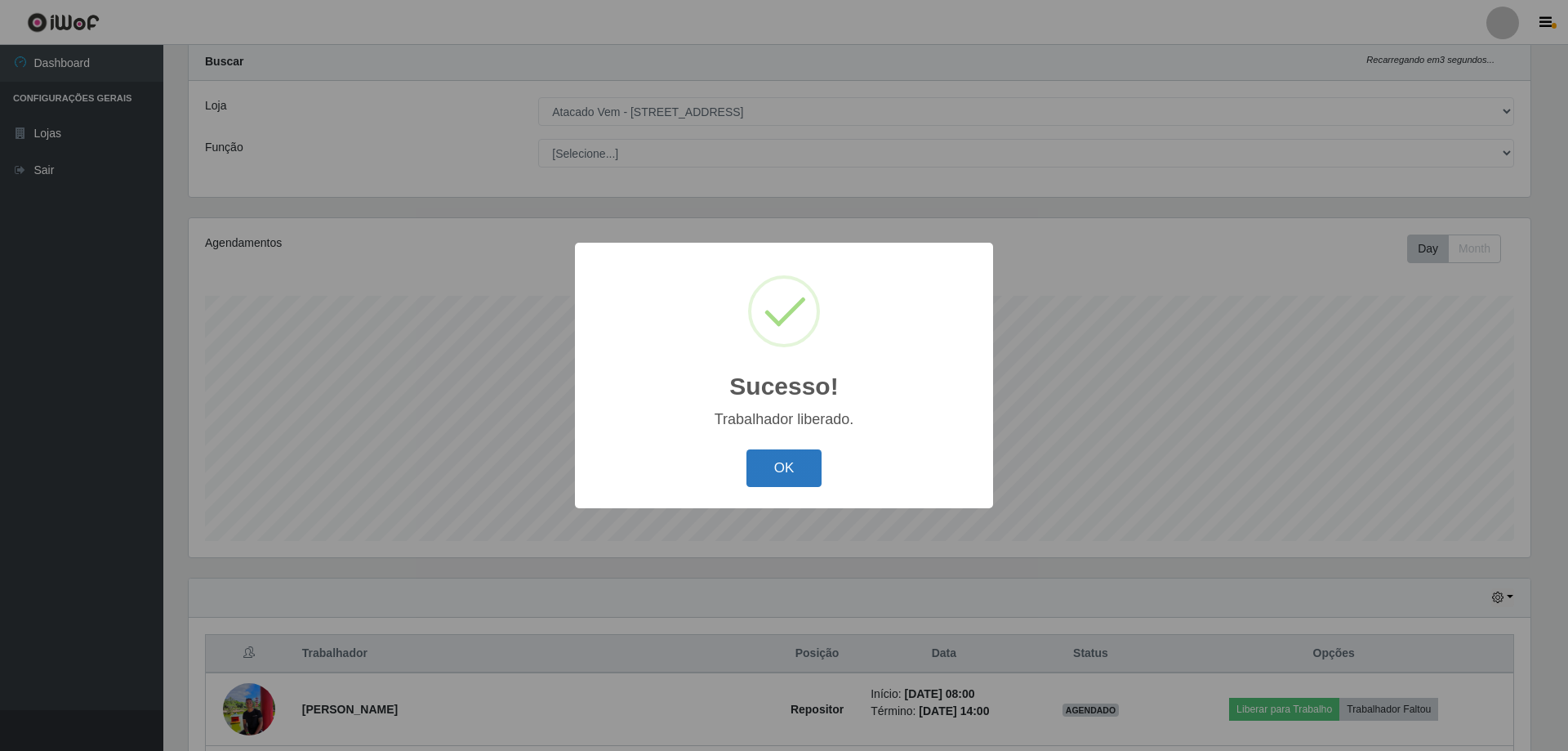
click at [799, 482] on button "OK" at bounding box center [784, 469] width 76 height 39
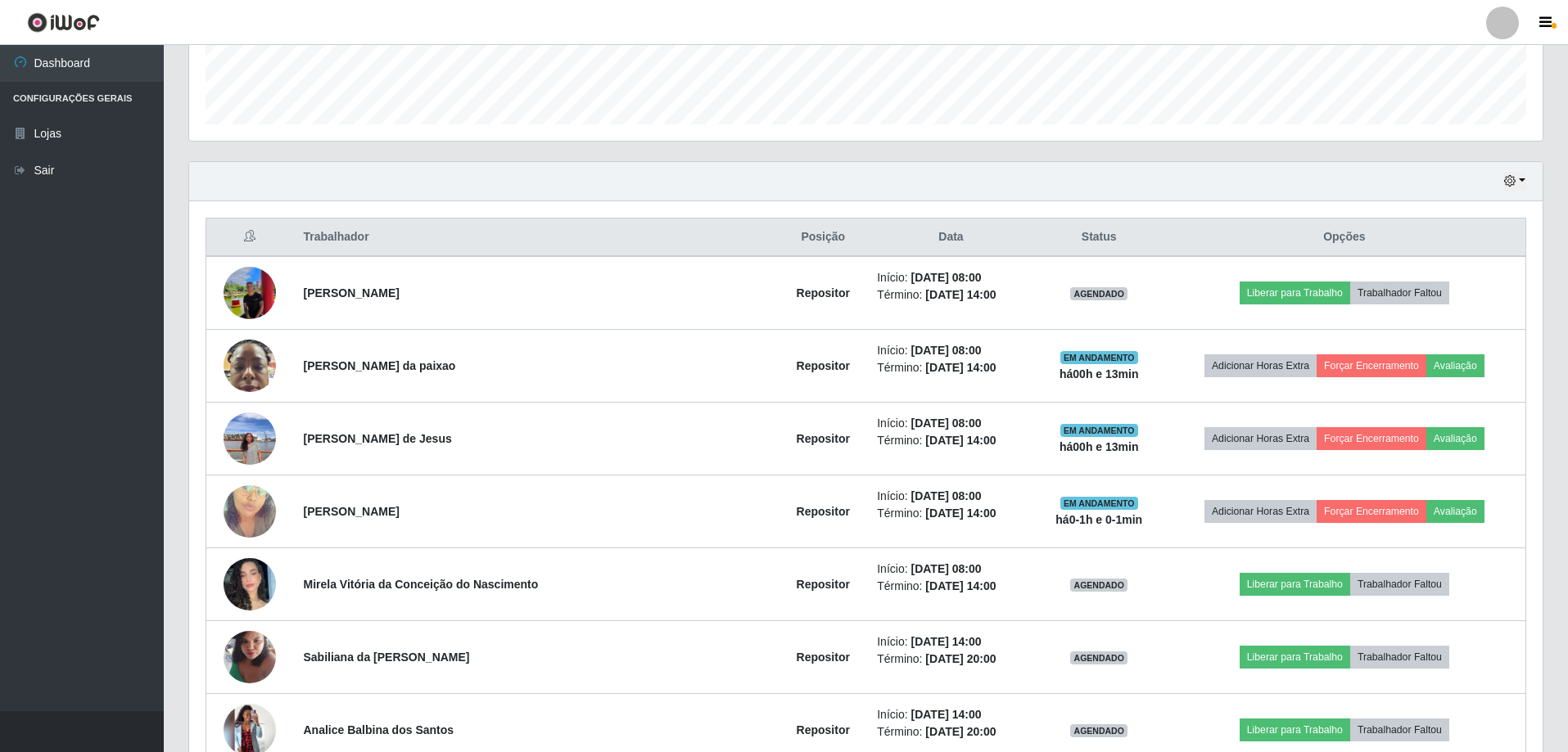
scroll to position [616, 0]
